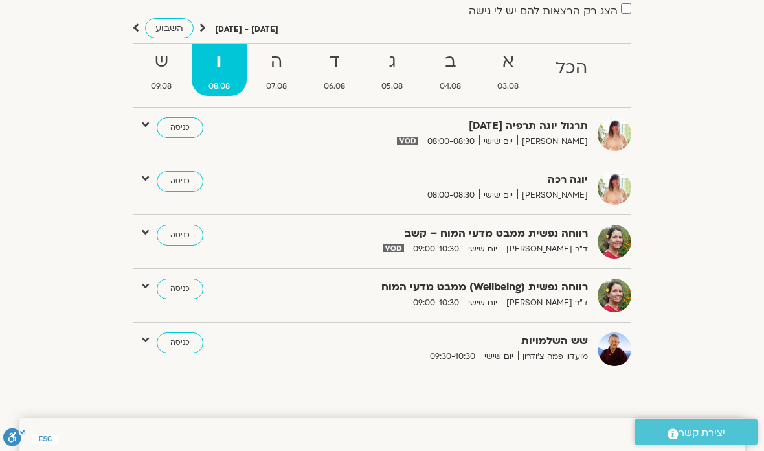
click at [513, 59] on strong "א" at bounding box center [509, 61] width 56 height 29
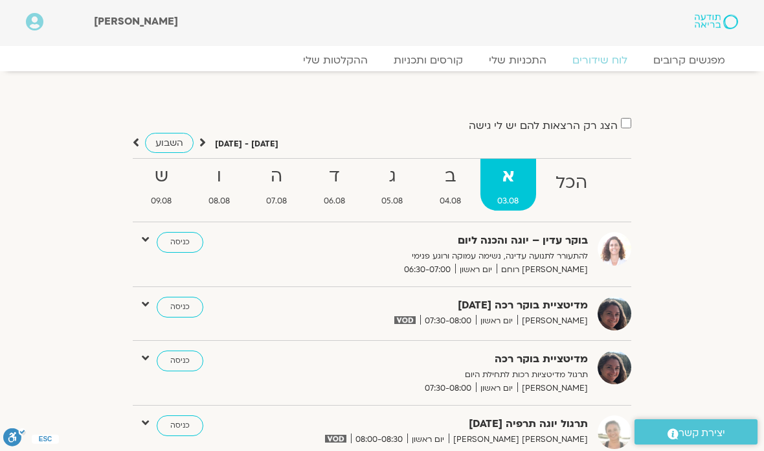
click at [218, 181] on strong "ו" at bounding box center [220, 176] width 56 height 29
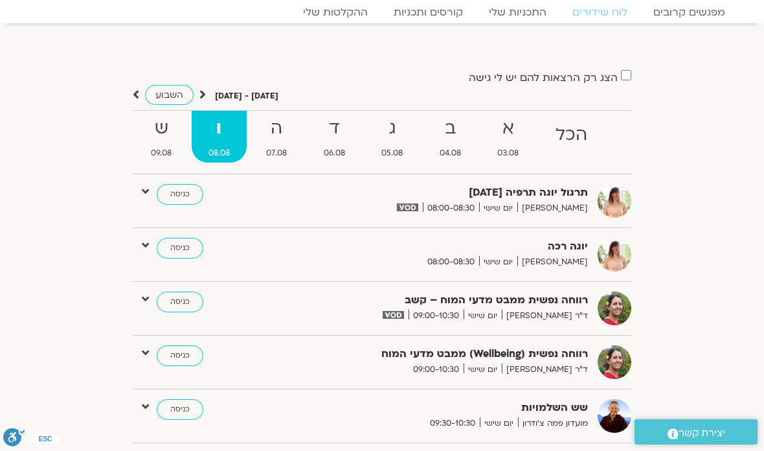
scroll to position [51, 0]
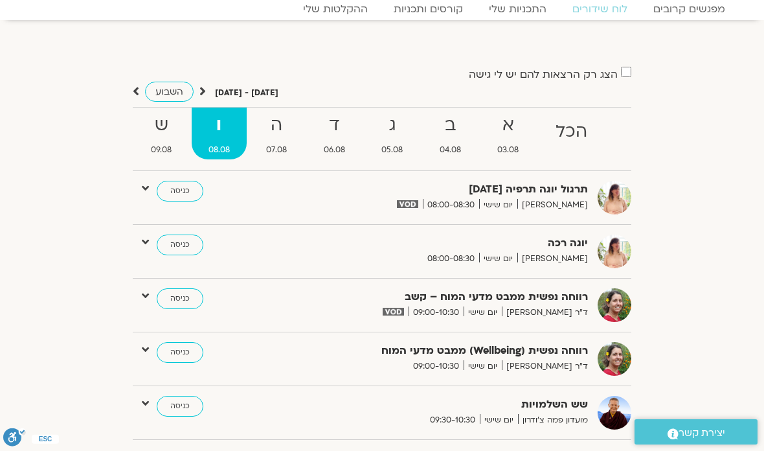
click at [174, 302] on link "כניסה" at bounding box center [180, 298] width 47 height 21
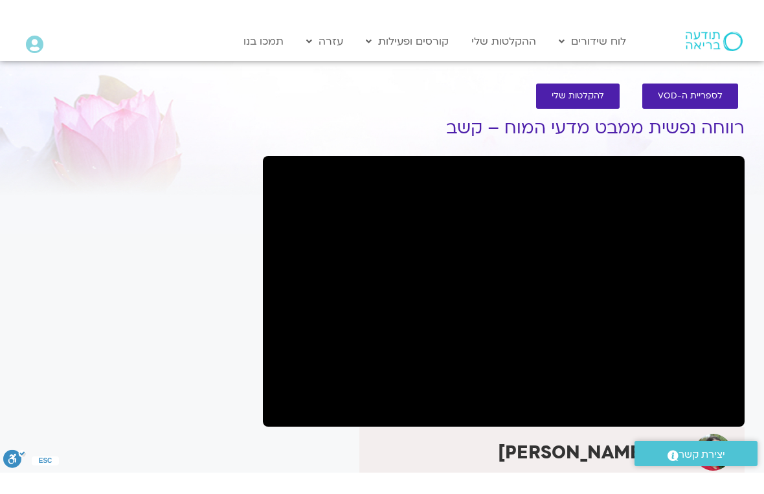
scroll to position [16, 0]
